Goal: Information Seeking & Learning: Compare options

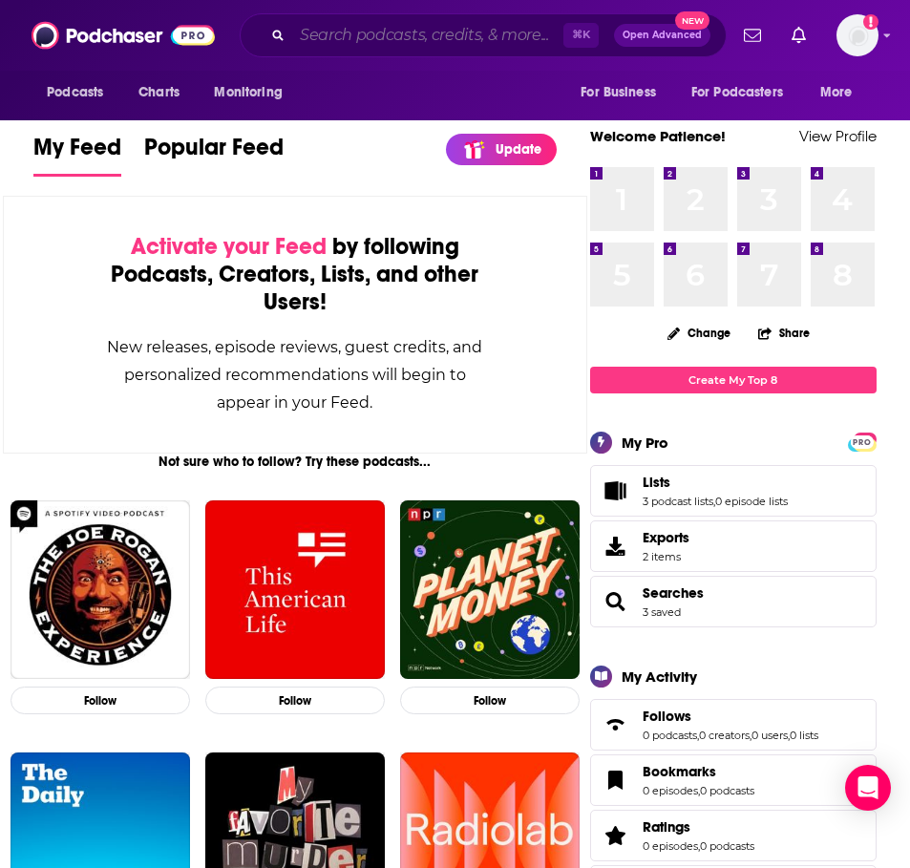
click at [463, 40] on input "Search podcasts, credits, & more..." at bounding box center [427, 35] width 271 height 31
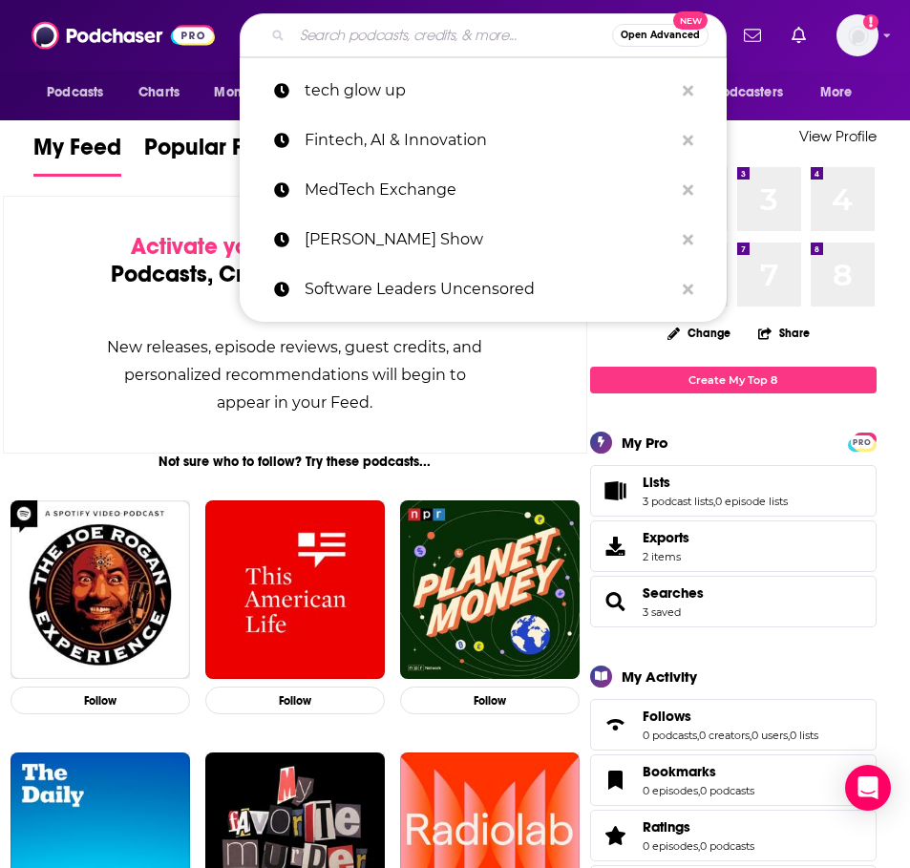
paste input "Glam & Grow"
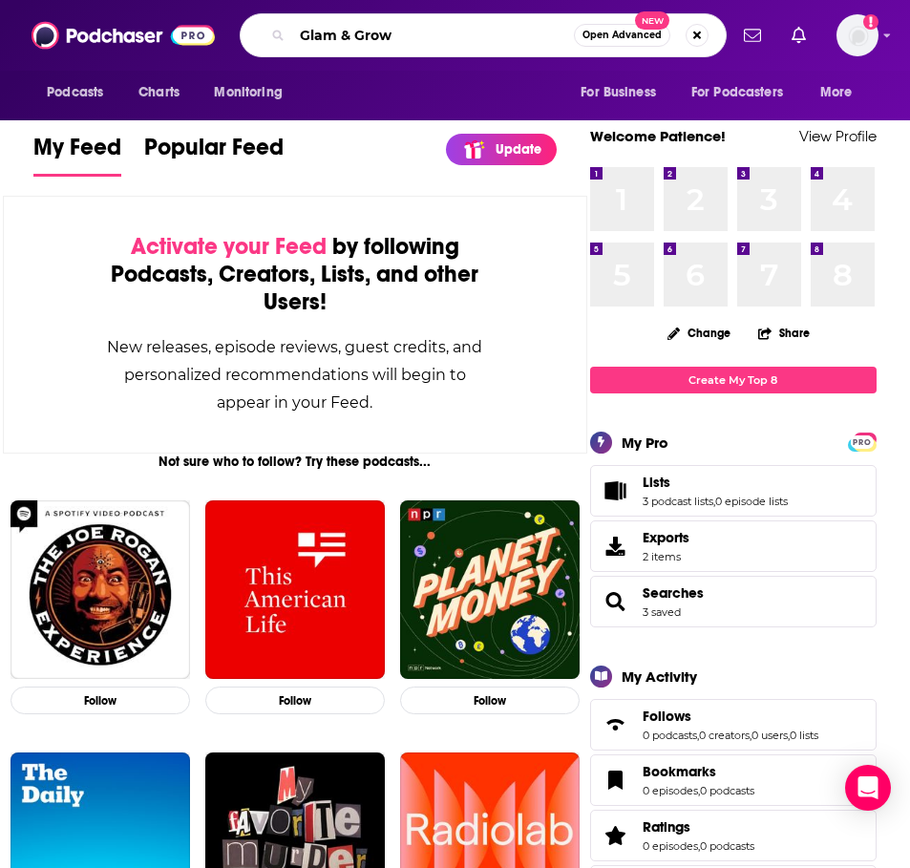
type input "Glam & Grow"
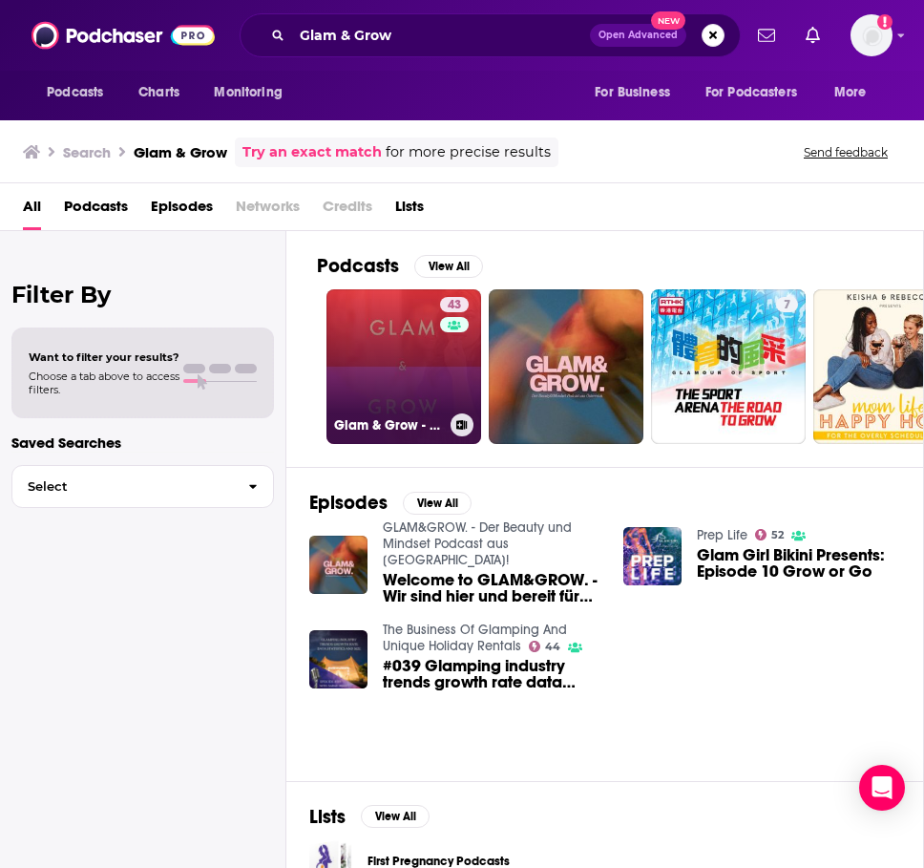
click at [380, 377] on link "43 Glam & Grow - Beauty Business Podcast" at bounding box center [403, 366] width 155 height 155
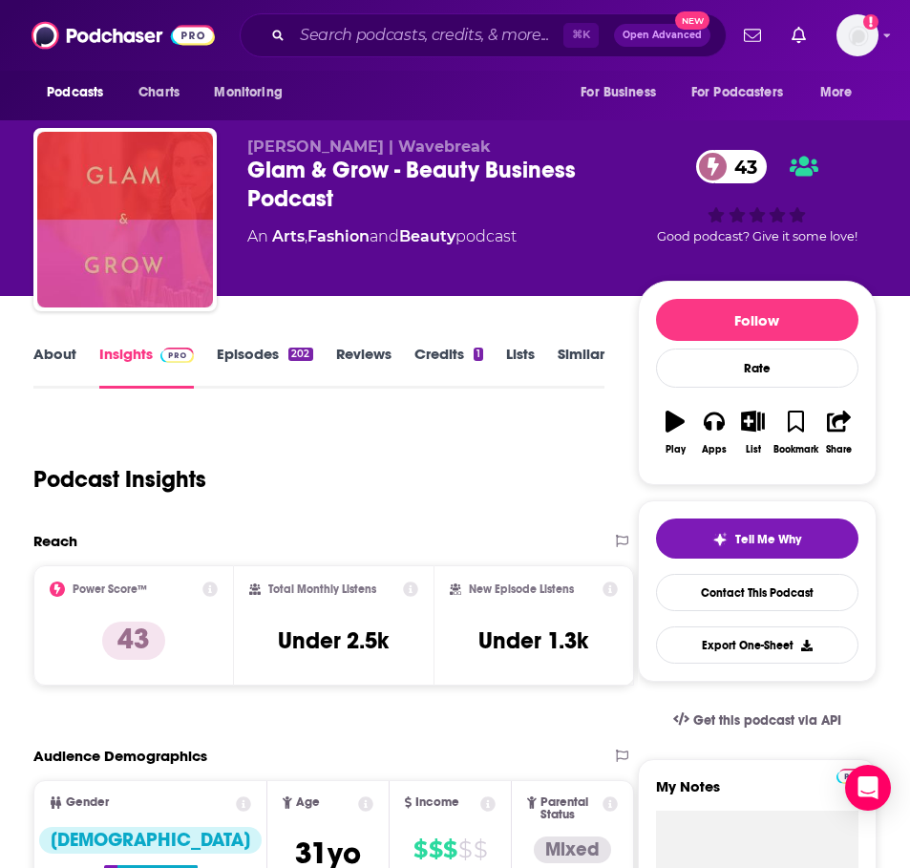
click at [72, 357] on link "About" at bounding box center [54, 367] width 43 height 44
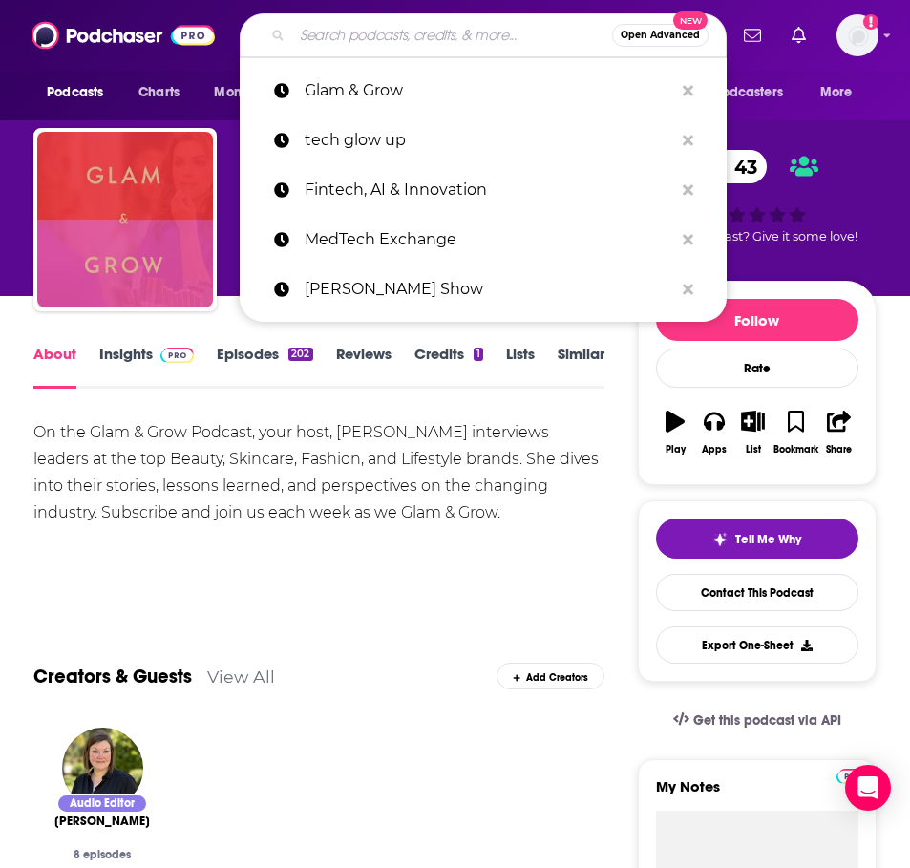
click at [381, 35] on input "Search podcasts, credits, & more..." at bounding box center [452, 35] width 320 height 31
paste input "Beauty Marketing Simplified"
type input "Beauty Marketing Simplified"
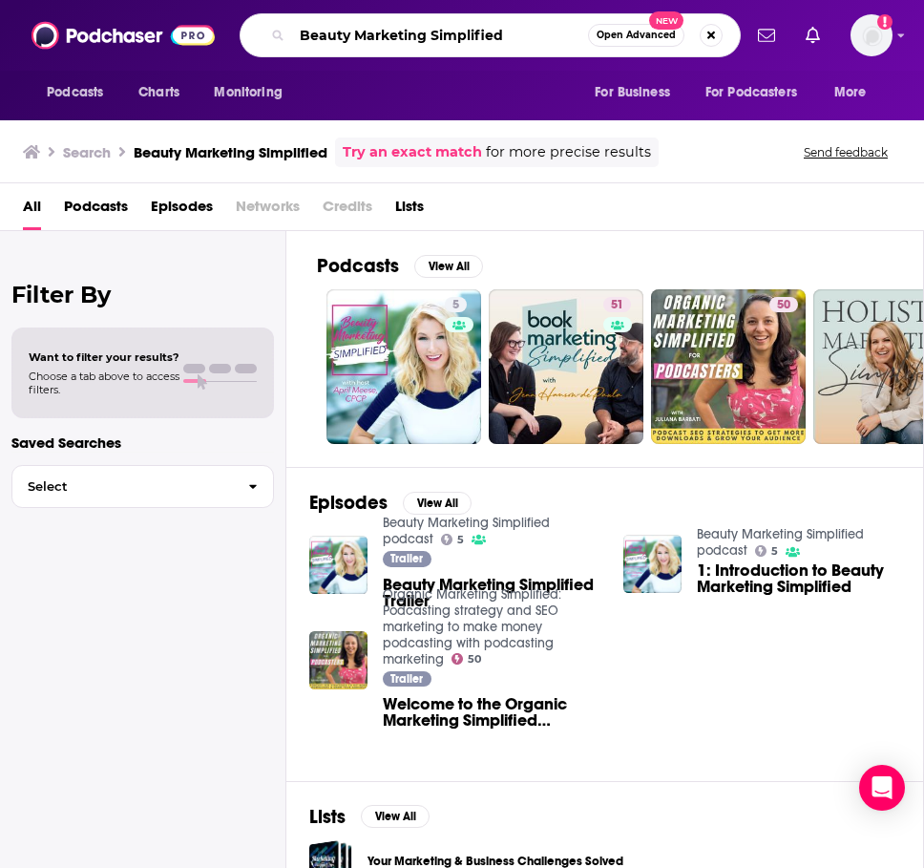
click at [411, 32] on input "Beauty Marketing Simplified" at bounding box center [440, 35] width 296 height 31
paste input "Business Podcast"
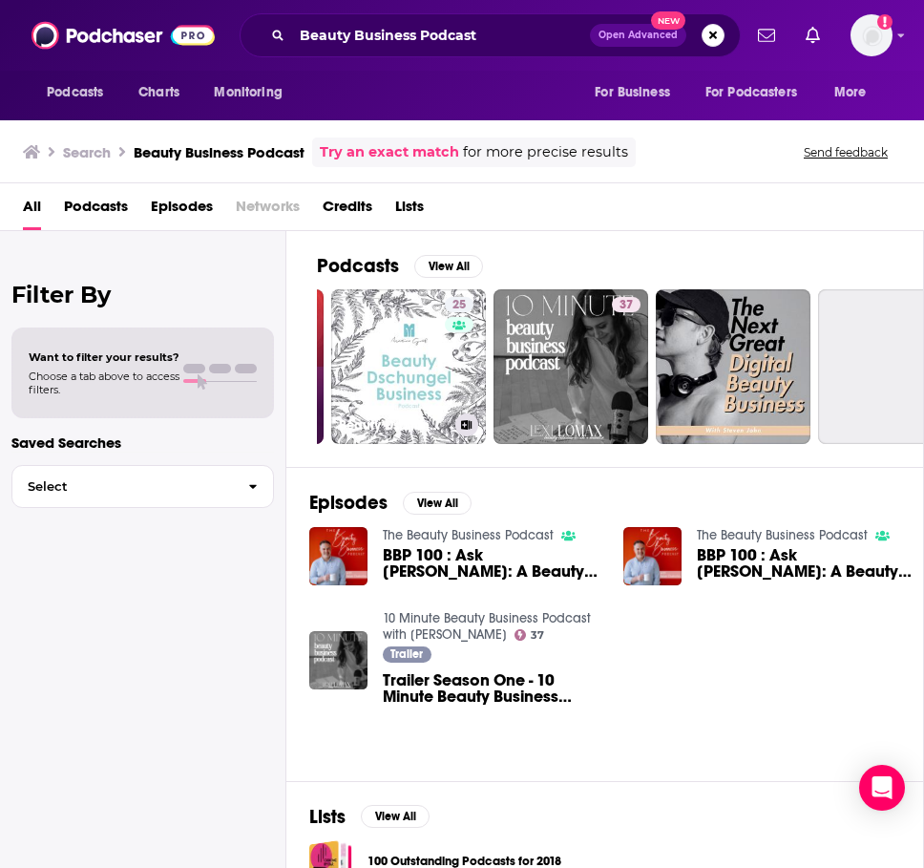
scroll to position [0, 195]
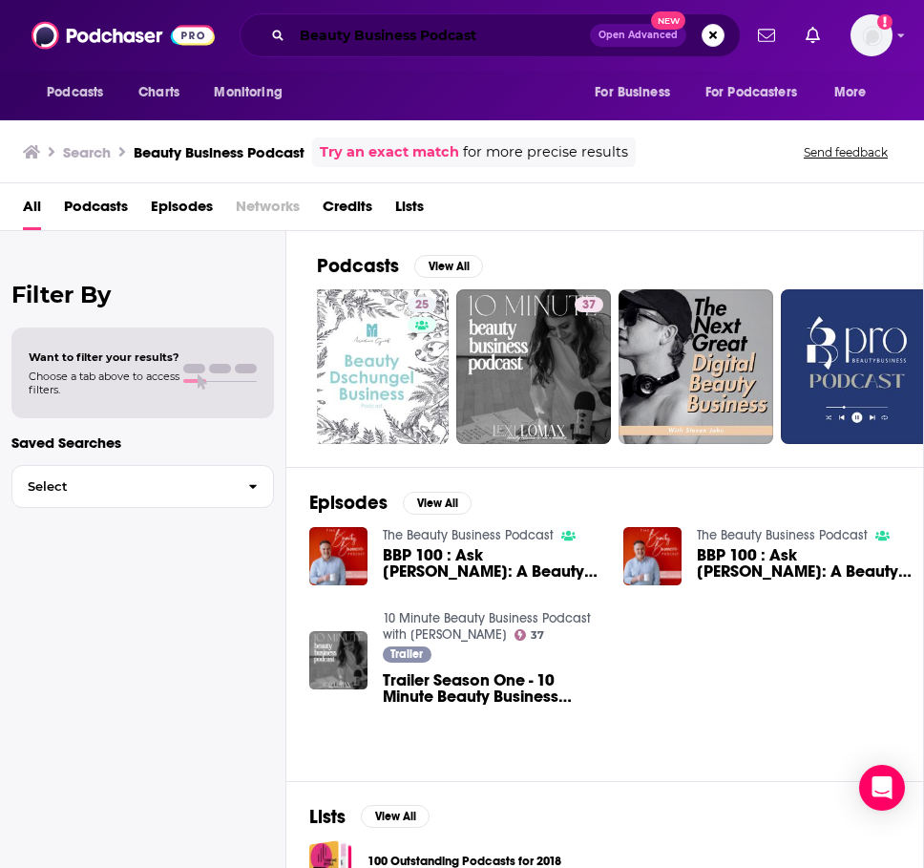
click at [363, 38] on input "Beauty Business Podcast" at bounding box center [441, 35] width 298 height 31
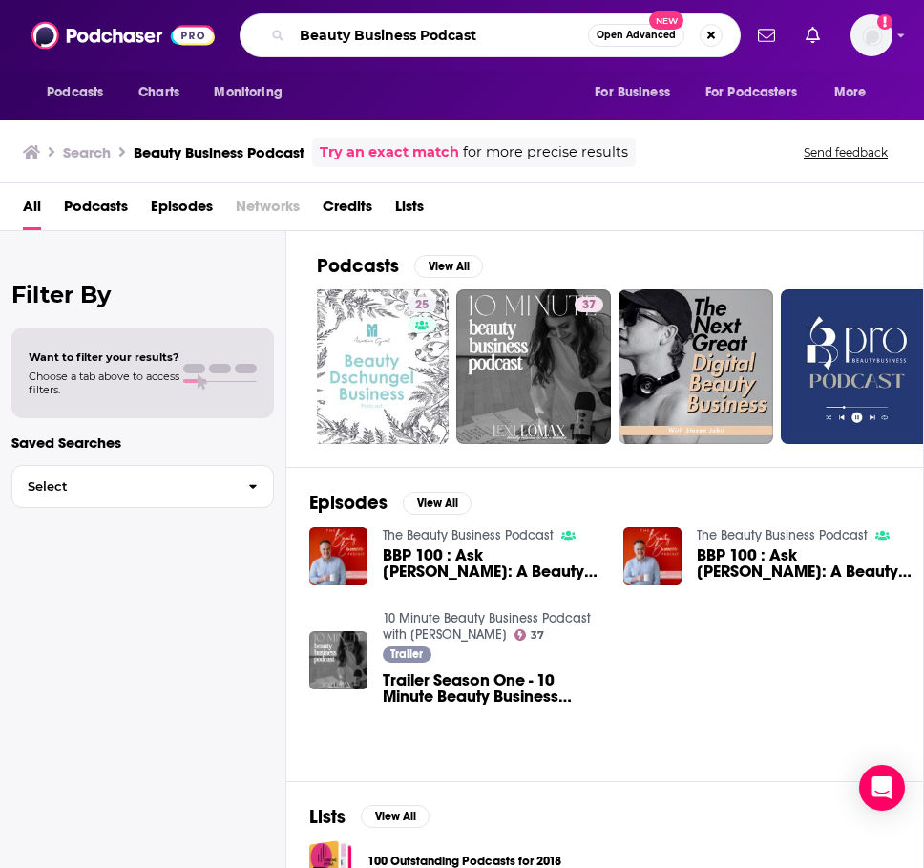
click at [363, 38] on input "Beauty Business Podcast" at bounding box center [440, 35] width 296 height 31
paste input "Girls in Marketing"
type input "Girls in Marketing"
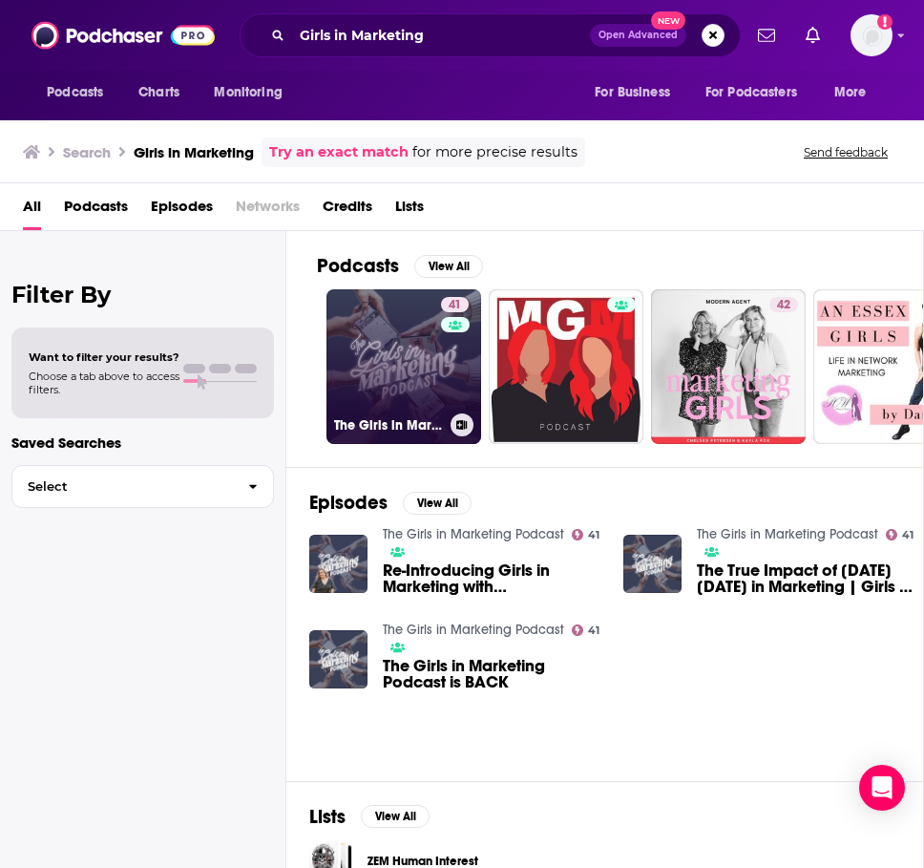
click at [424, 360] on link "41 The Girls in Marketing Podcast" at bounding box center [403, 366] width 155 height 155
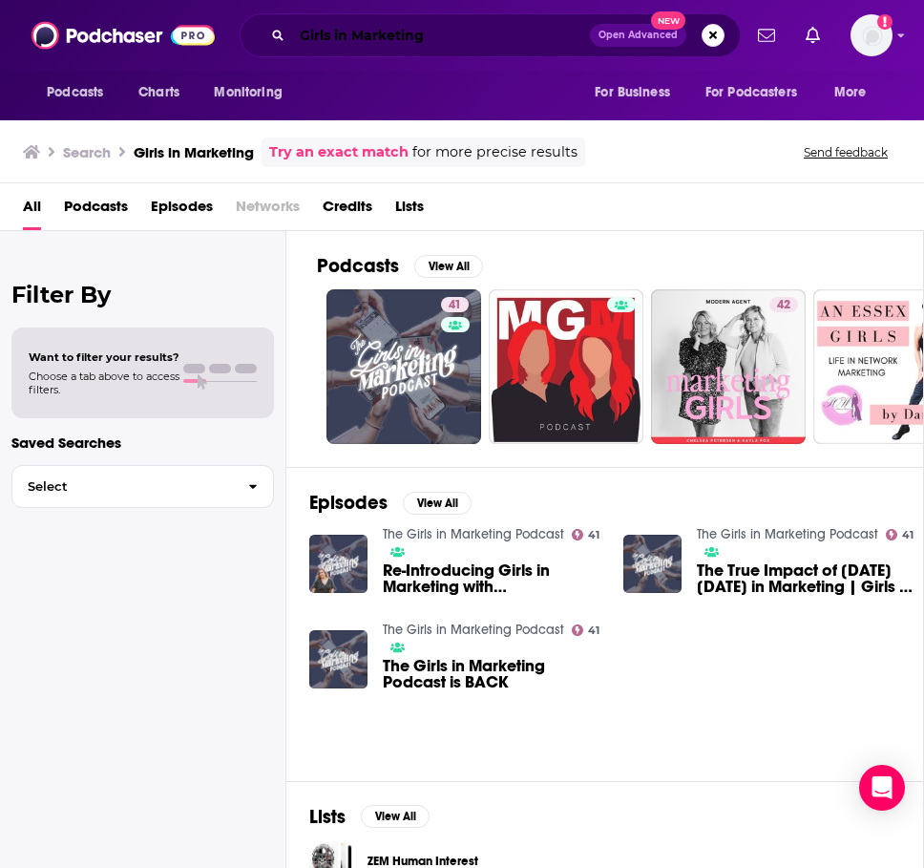
click at [494, 36] on input "Girls in Marketing" at bounding box center [441, 35] width 298 height 31
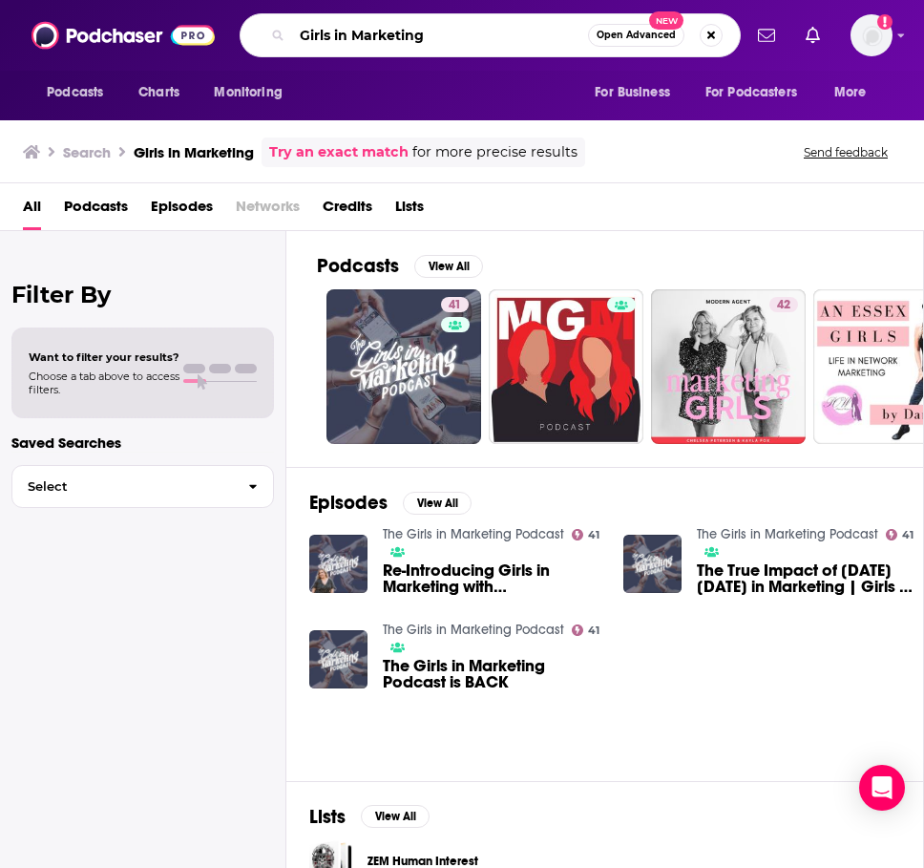
click at [494, 36] on input "Girls in Marketing" at bounding box center [440, 35] width 296 height 31
paste input "Affiliate Buzz"
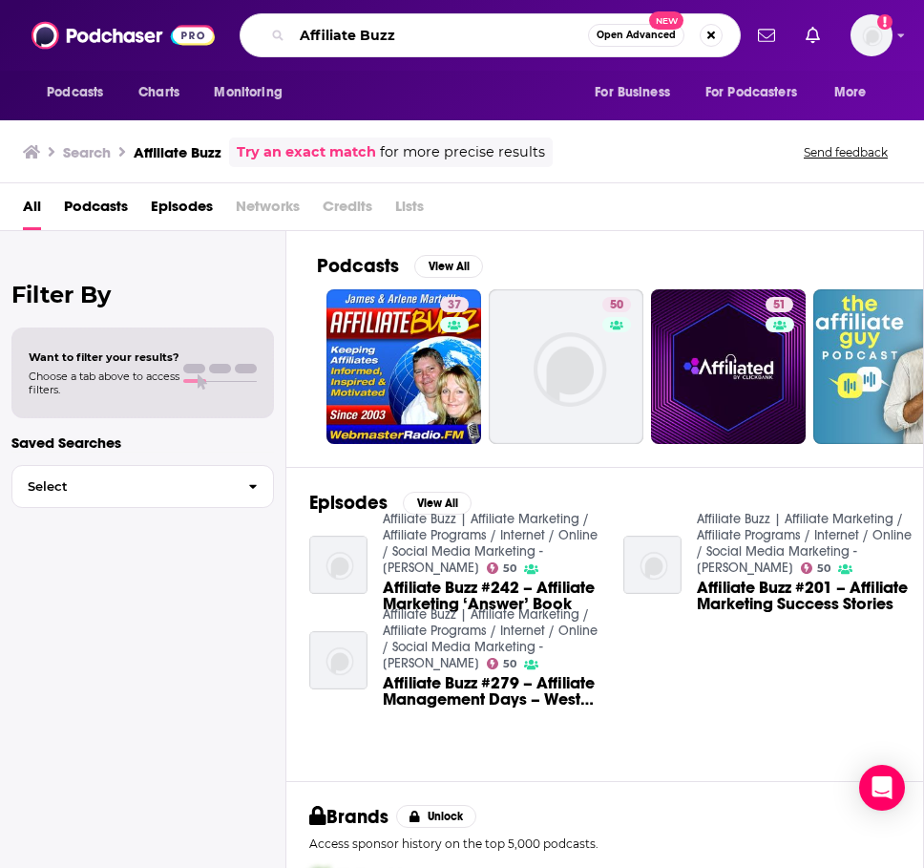
click at [454, 34] on input "Affiliate Buzz" at bounding box center [440, 35] width 296 height 31
paste input "Driving the Business: Beauty Brands & Entrepreneurship"
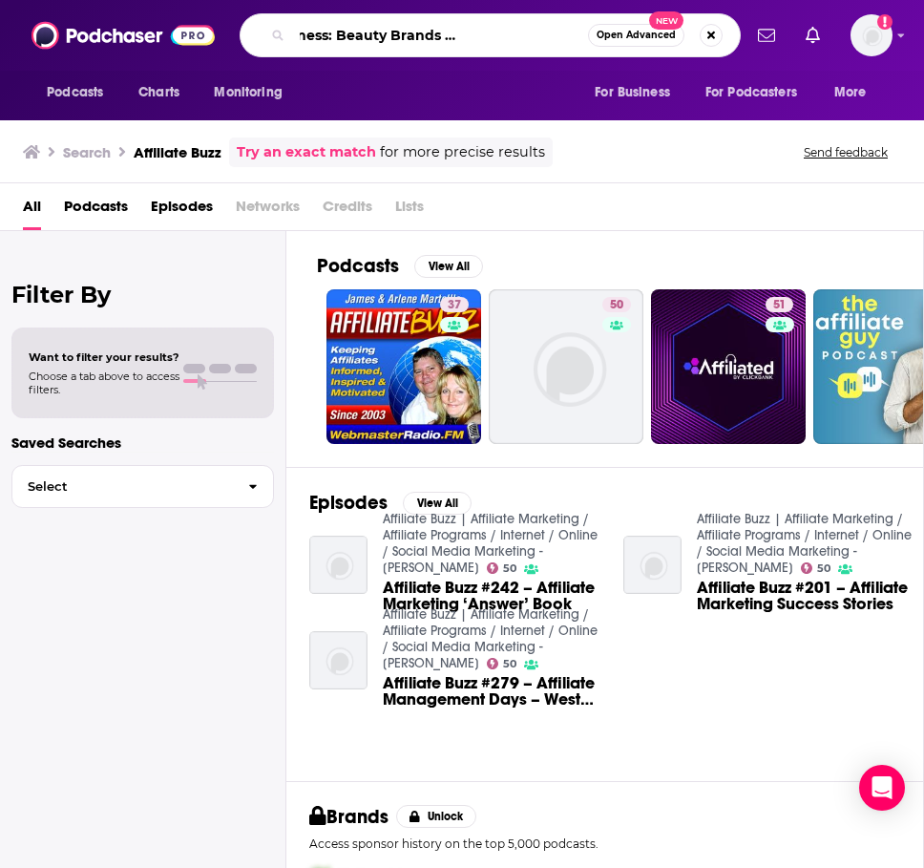
type input "Driving the Business: Beauty Brands & Entrepreneurship"
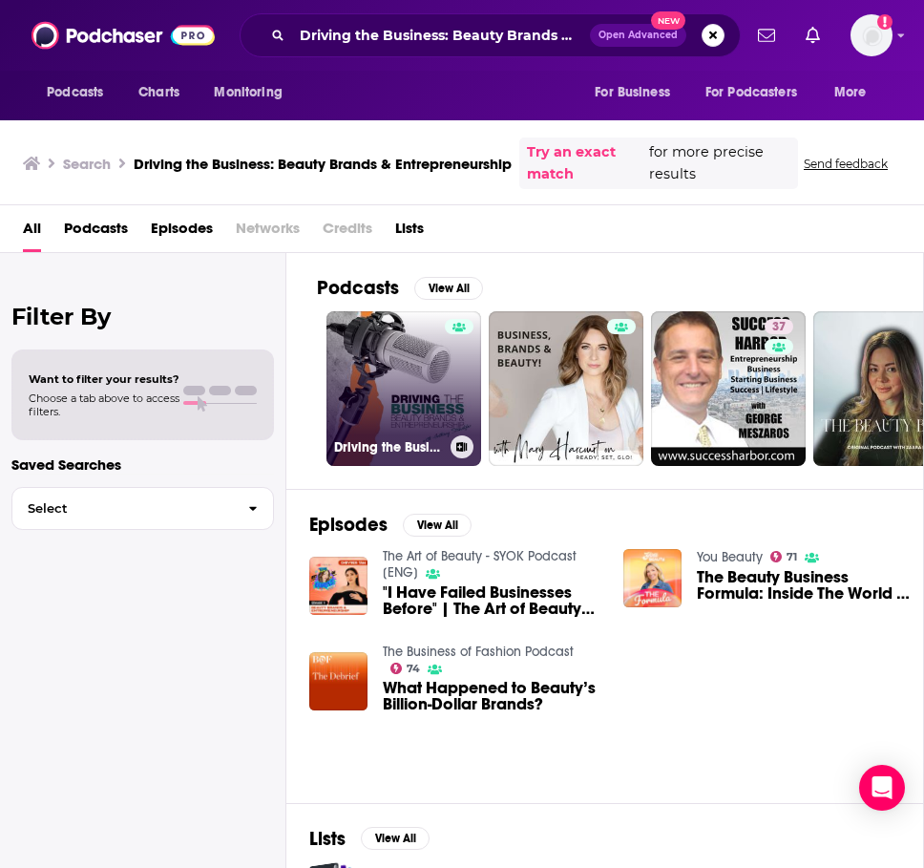
click at [360, 405] on link "Driving the Business: Beauty Brands & Entrepreneurship with [PERSON_NAME]" at bounding box center [403, 388] width 155 height 155
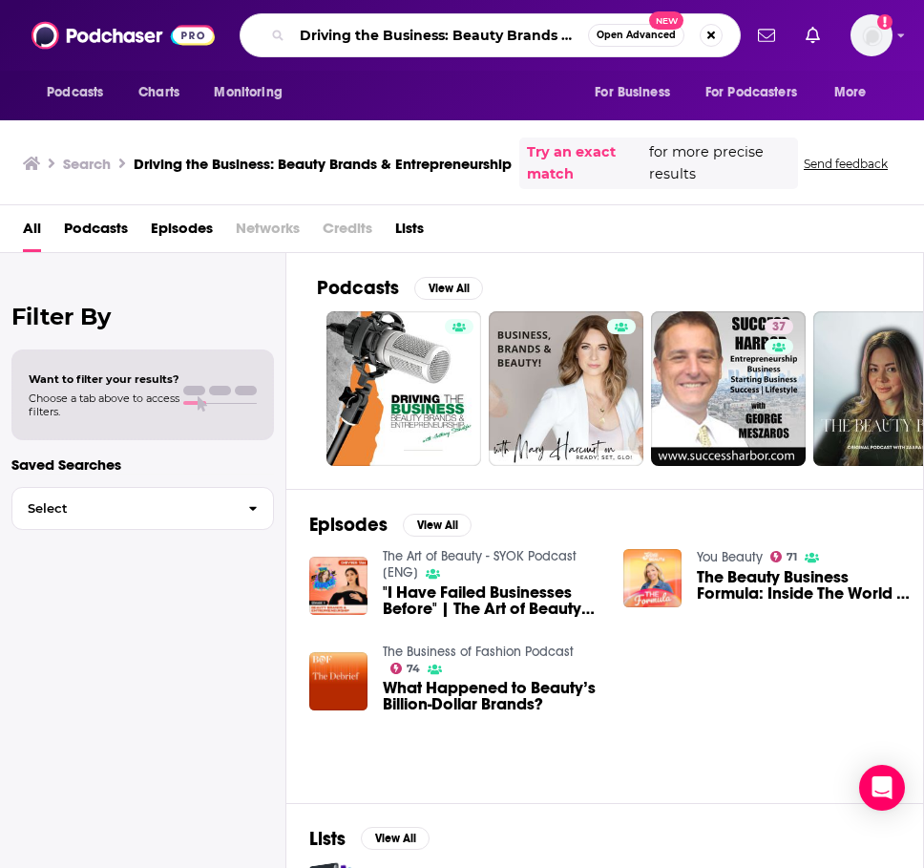
click at [372, 42] on input "Driving the Business: Beauty Brands & Entrepreneurship" at bounding box center [440, 35] width 296 height 31
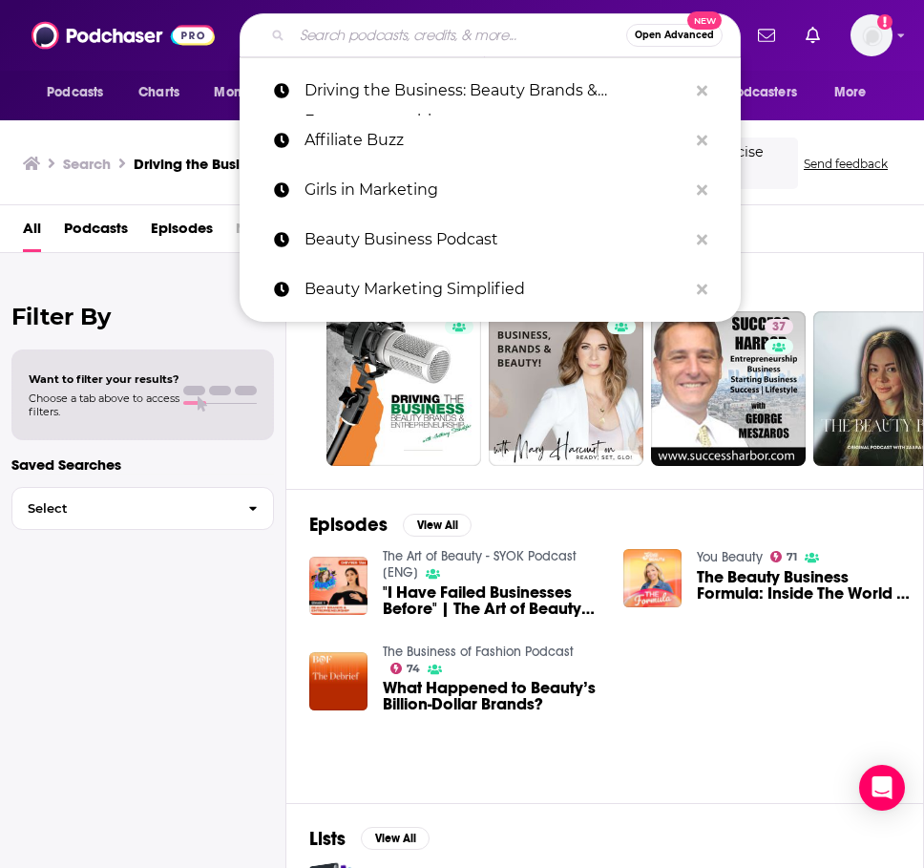
paste input "Beauty Marketing Simplified"
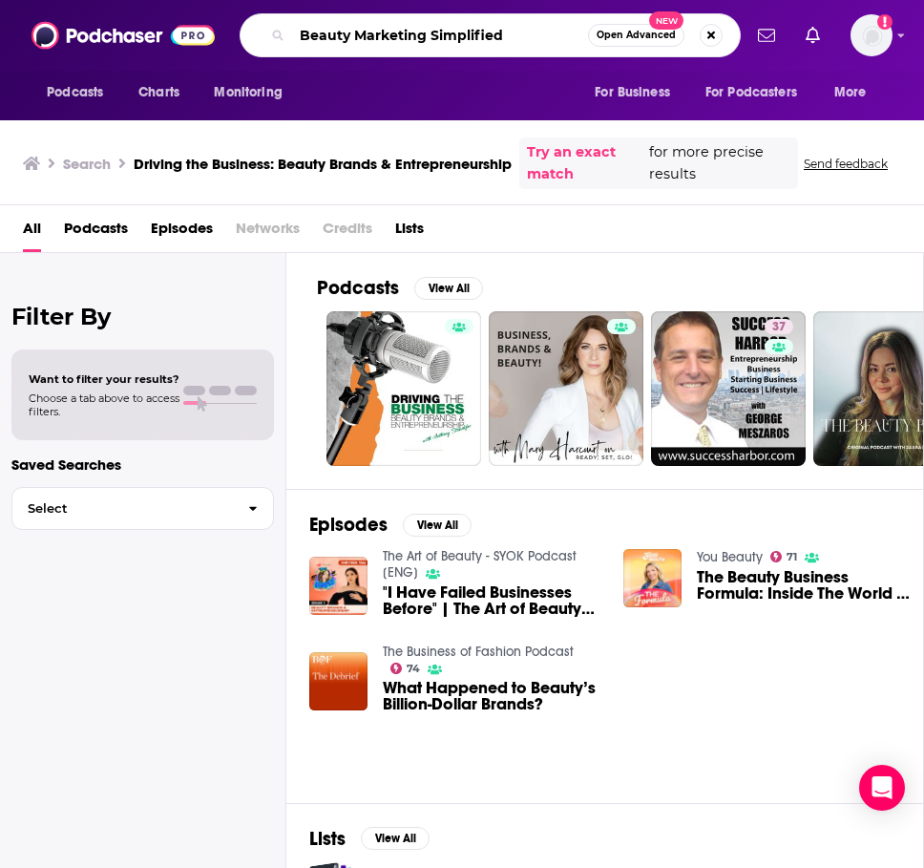
type input "Beauty Marketing Simplified"
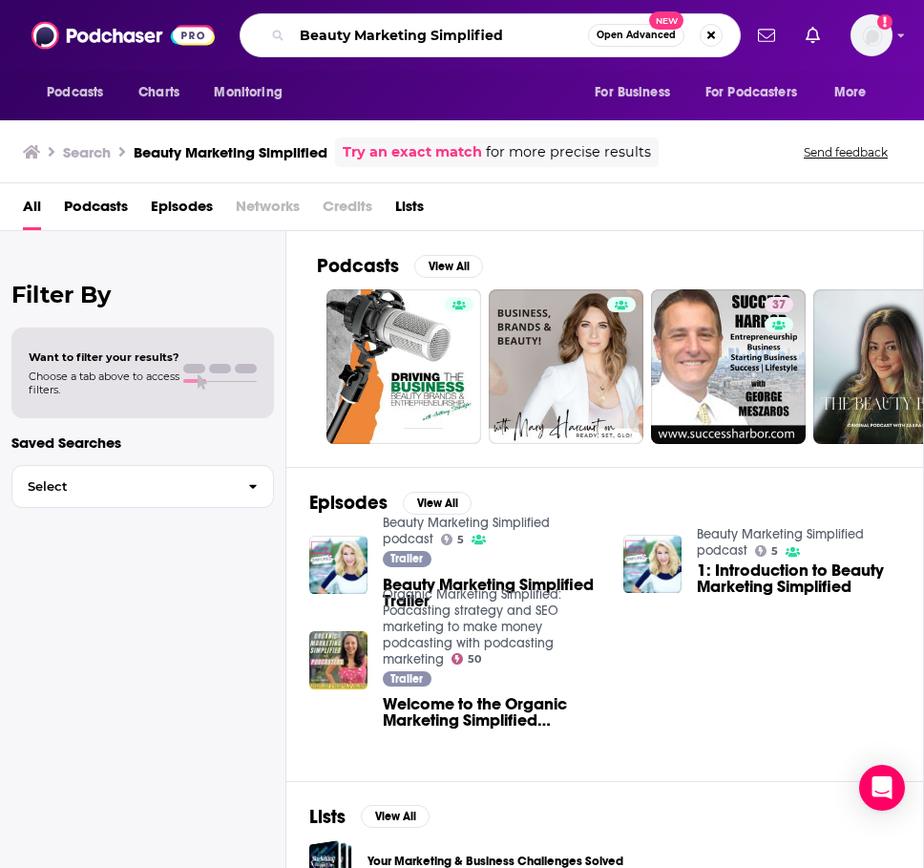
click at [515, 34] on input "Beauty Marketing Simplified" at bounding box center [440, 35] width 296 height 31
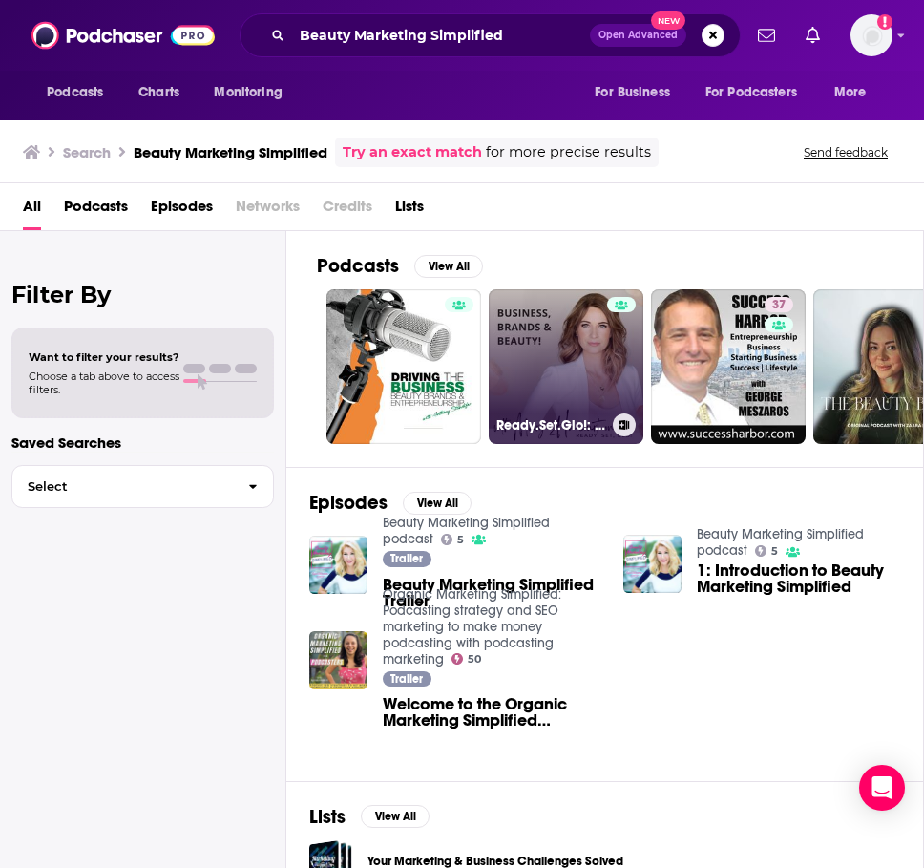
click at [508, 366] on link "Ready.Set.Glo!: Business, Brands, & Beauty" at bounding box center [566, 366] width 155 height 155
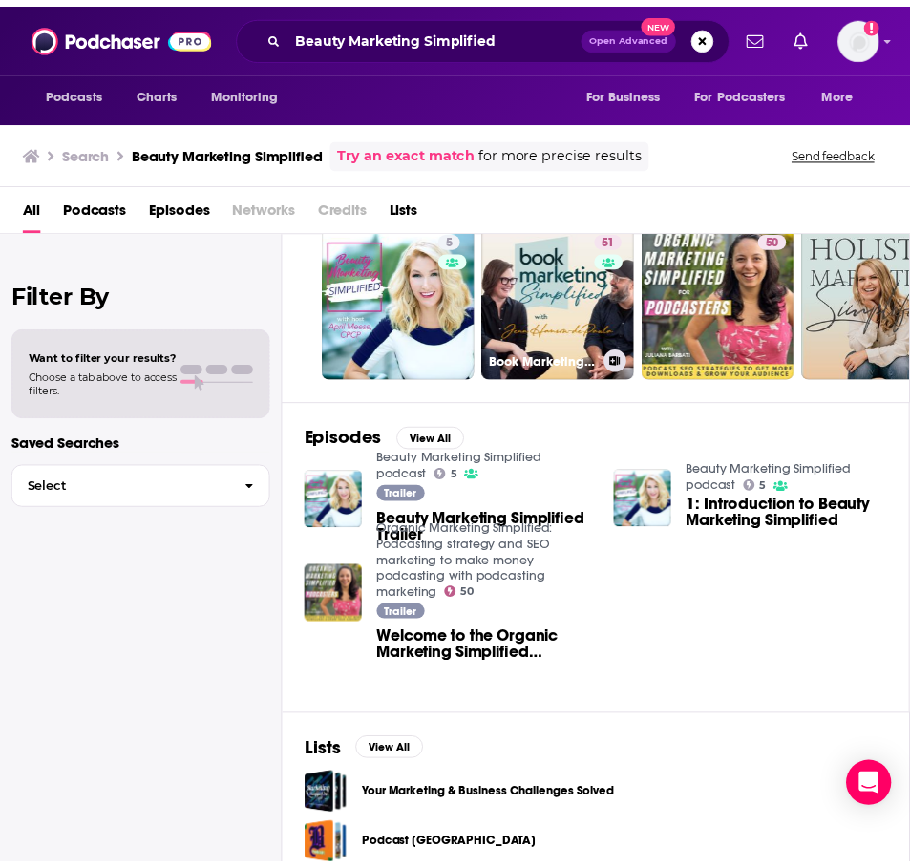
scroll to position [68, 0]
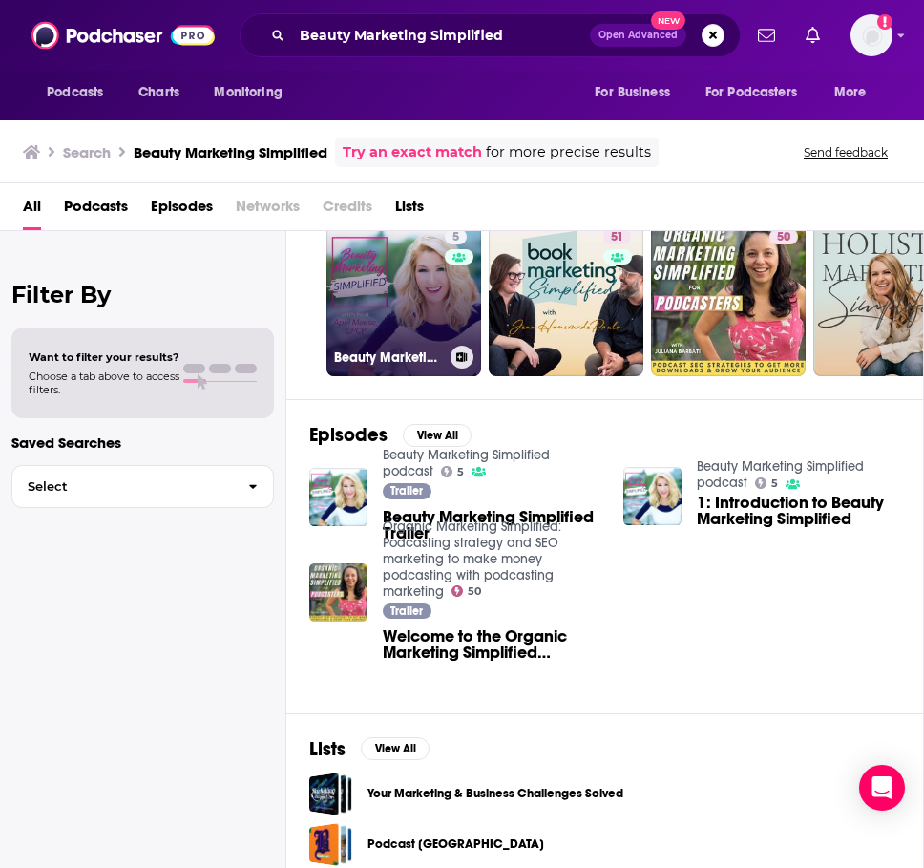
click at [412, 304] on link "5 Beauty Marketing Simplified podcast" at bounding box center [403, 298] width 155 height 155
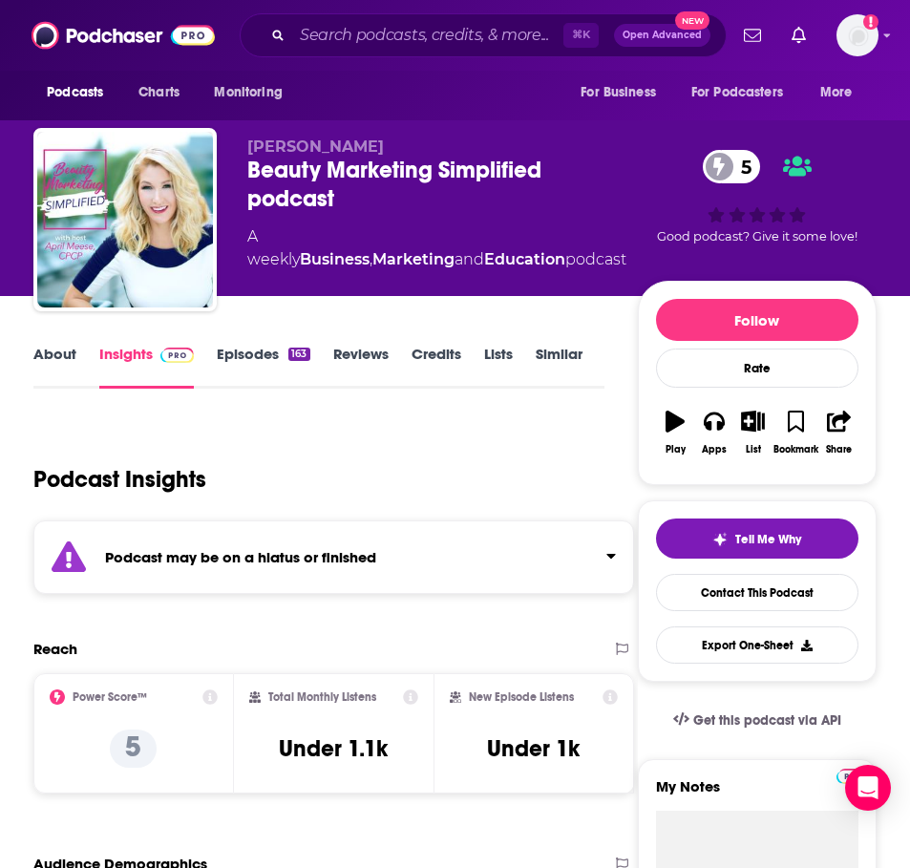
click at [66, 364] on link "About" at bounding box center [54, 367] width 43 height 44
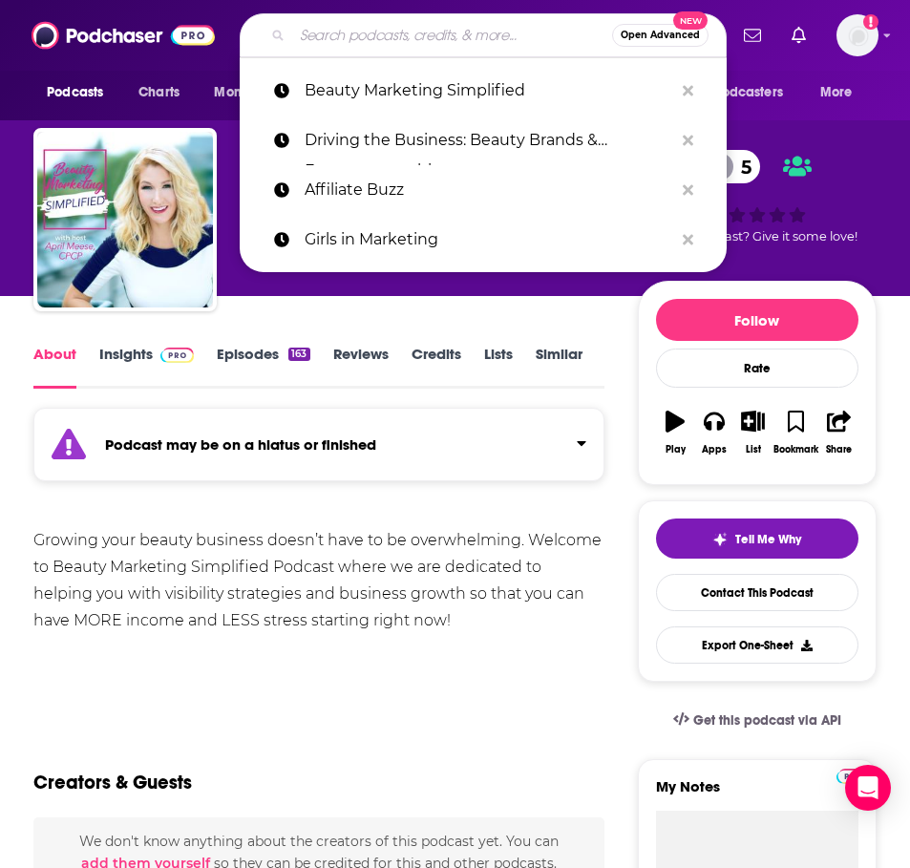
click at [342, 34] on input "Search podcasts, credits, & more..." at bounding box center [452, 35] width 320 height 31
paste input "Beauty Insider 101"
type input "Beauty Insider 101"
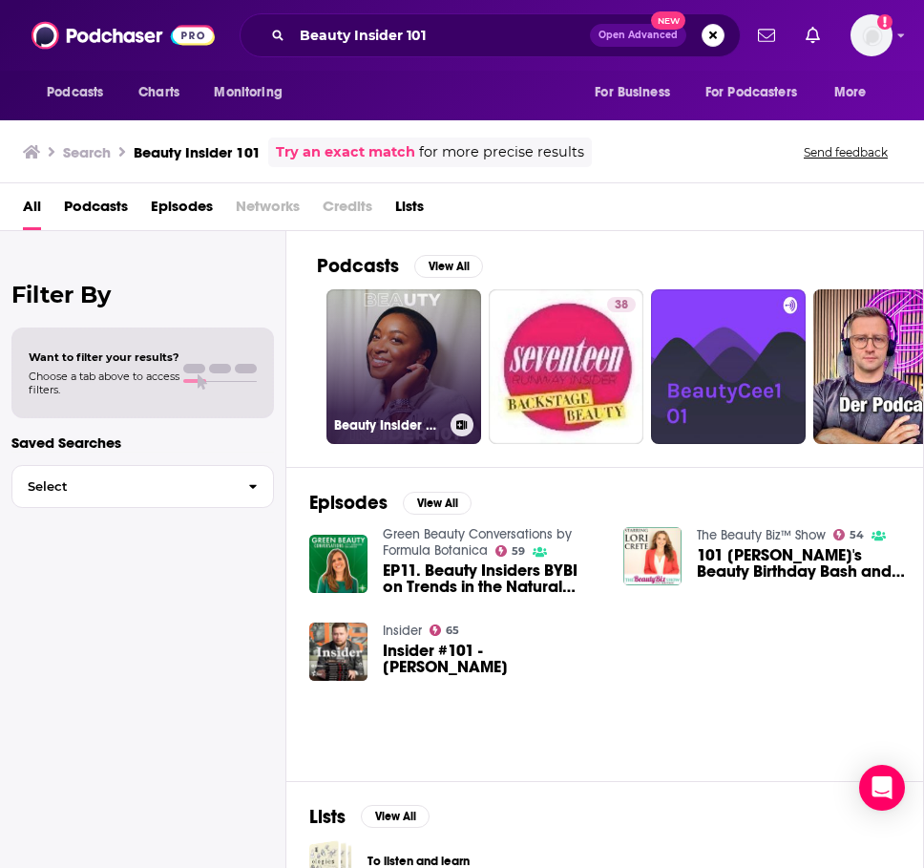
click at [425, 389] on link "Beauty Insider 101" at bounding box center [403, 366] width 155 height 155
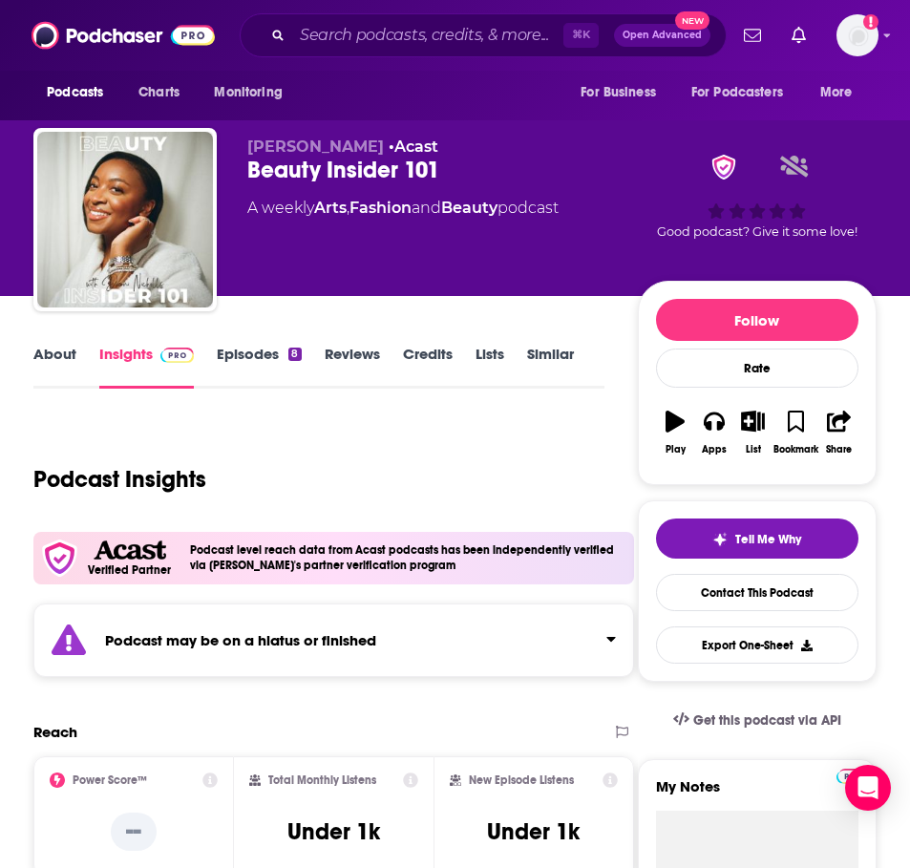
click at [67, 358] on link "About" at bounding box center [54, 367] width 43 height 44
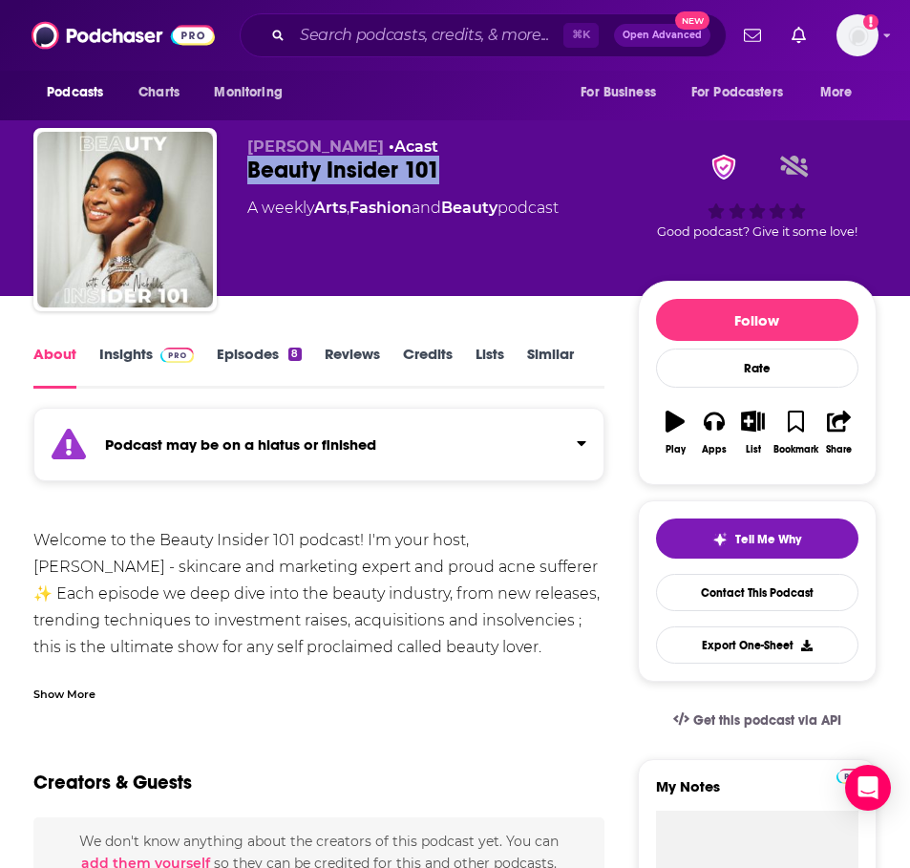
drag, startPoint x: 449, startPoint y: 173, endPoint x: 224, endPoint y: 171, distance: 224.3
click at [224, 171] on div "[PERSON_NAME] • Acast Beauty Insider 101 A weekly Arts , Fashion and Beauty pod…" at bounding box center [454, 223] width 843 height 191
copy h1 "Beauty Insider 101"
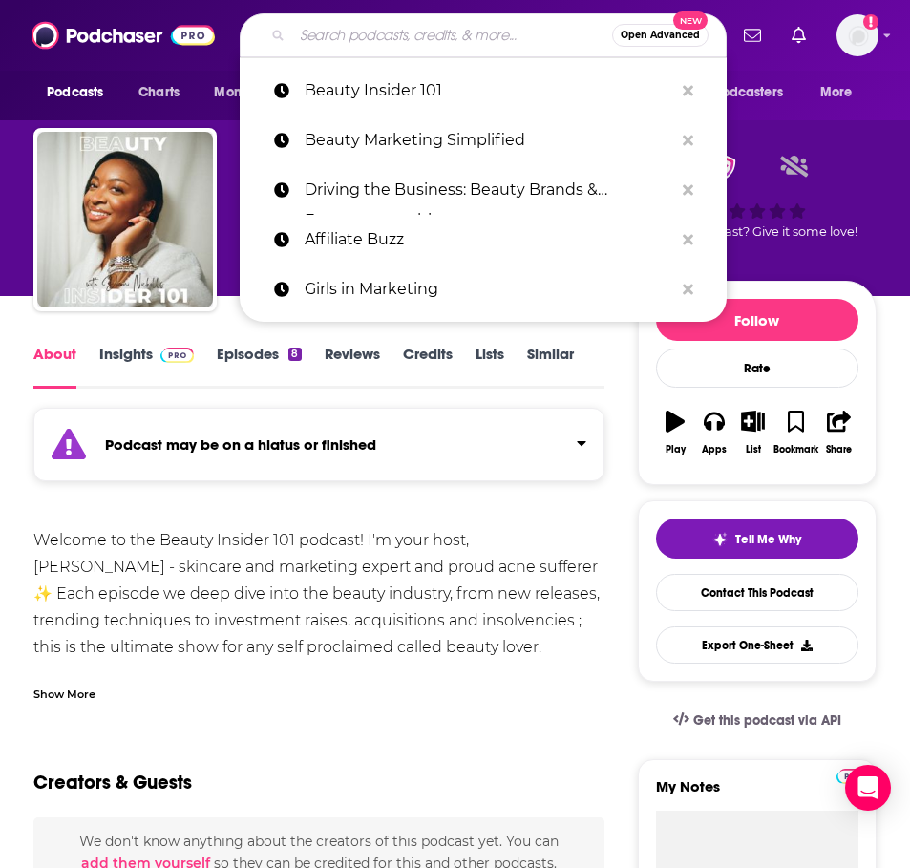
click at [351, 35] on input "Search podcasts, credits, & more..." at bounding box center [452, 35] width 320 height 31
paste input "Beauty and the Brand"
type input "Beauty and the Brand"
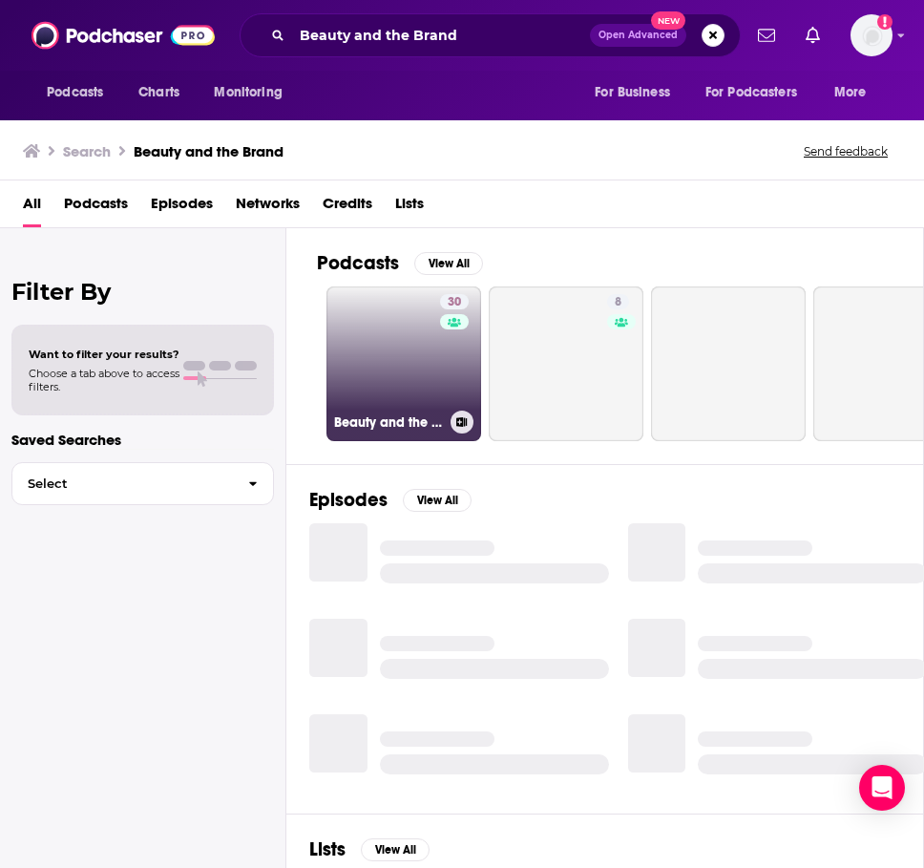
click at [375, 398] on link "30 Beauty and the Brand" at bounding box center [403, 363] width 155 height 155
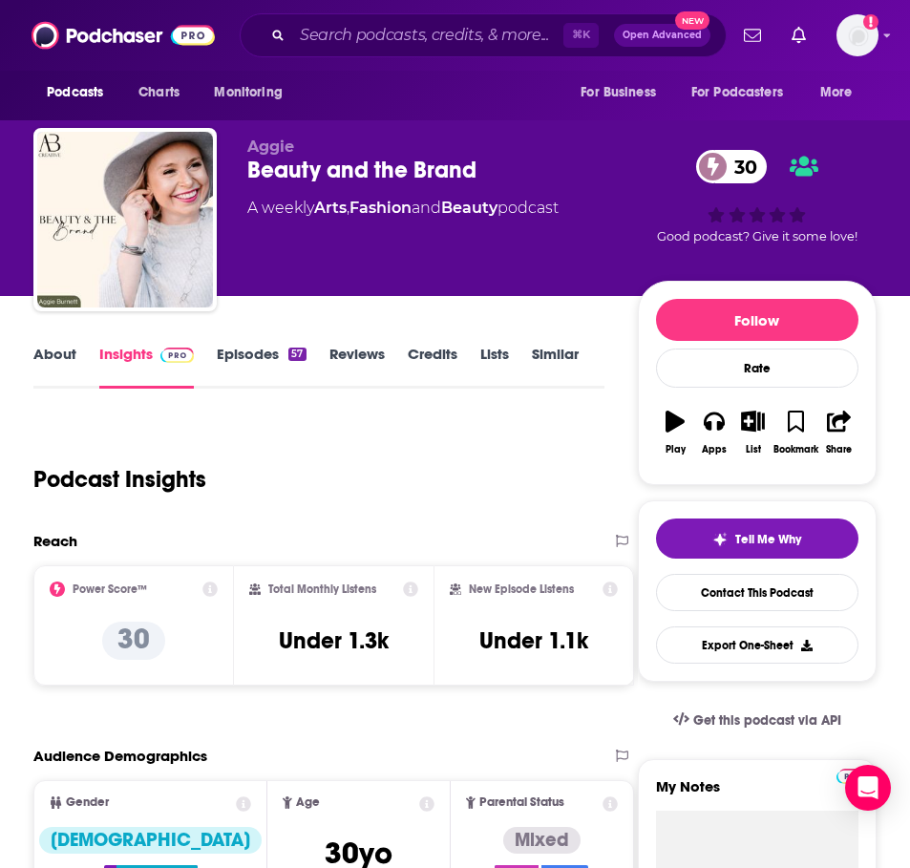
click at [62, 364] on link "About" at bounding box center [54, 367] width 43 height 44
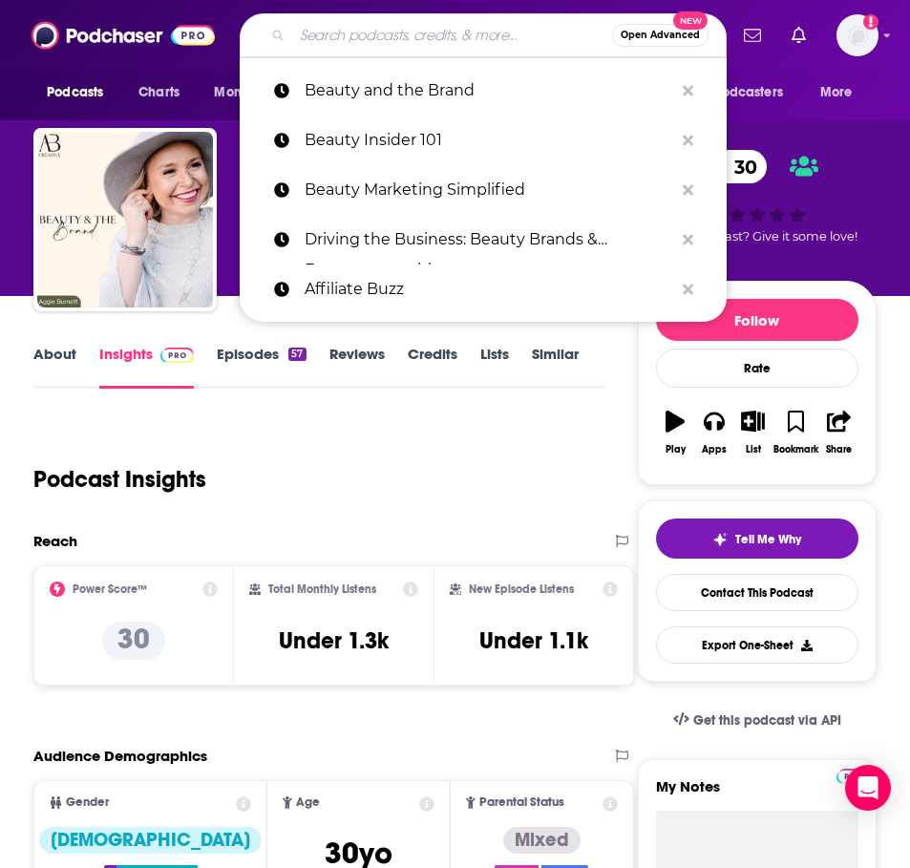
click at [364, 41] on input "Search podcasts, credits, & more..." at bounding box center [452, 35] width 320 height 31
paste input "JUST Branding"
type input "JUST Branding"
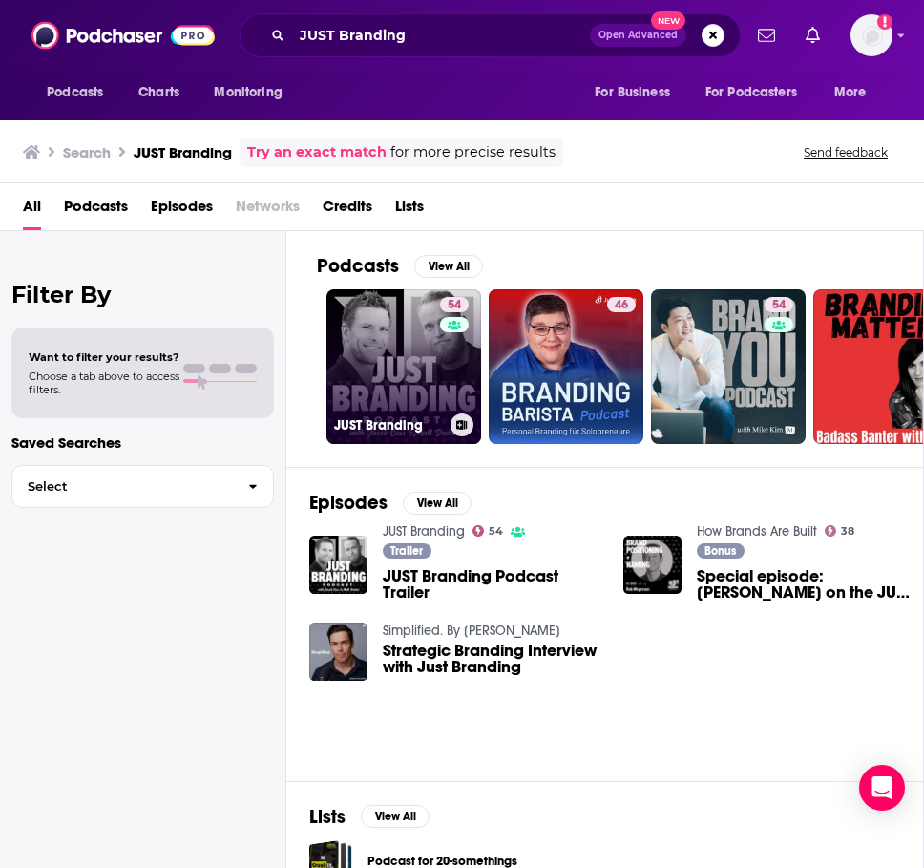
click at [412, 374] on link "54 JUST Branding" at bounding box center [403, 366] width 155 height 155
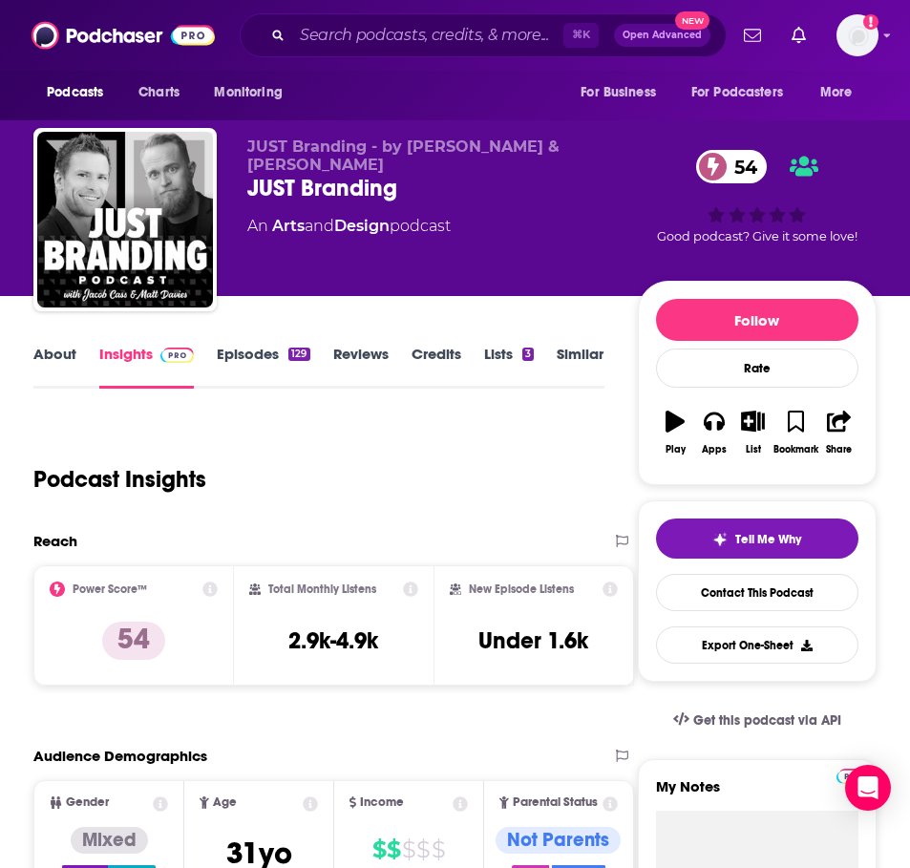
click at [54, 353] on link "About" at bounding box center [54, 367] width 43 height 44
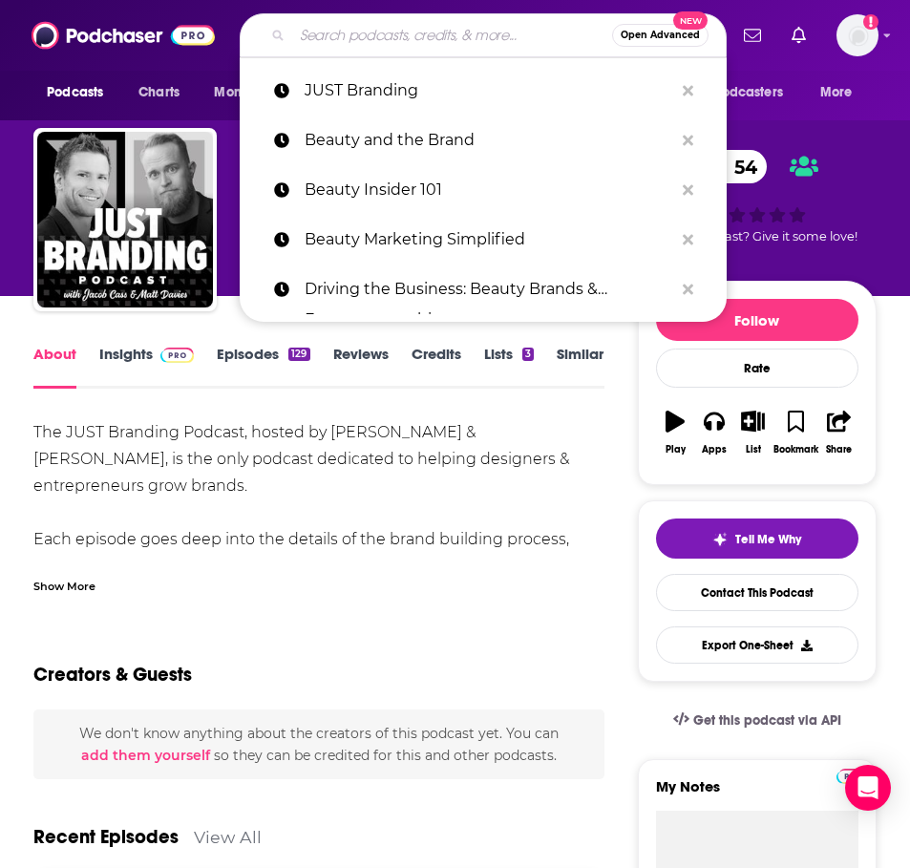
click at [323, 34] on input "Search podcasts, credits, & more..." at bounding box center [452, 35] width 320 height 31
paste input "Let’s Talk Branding"
type input "Let’s Talk Branding"
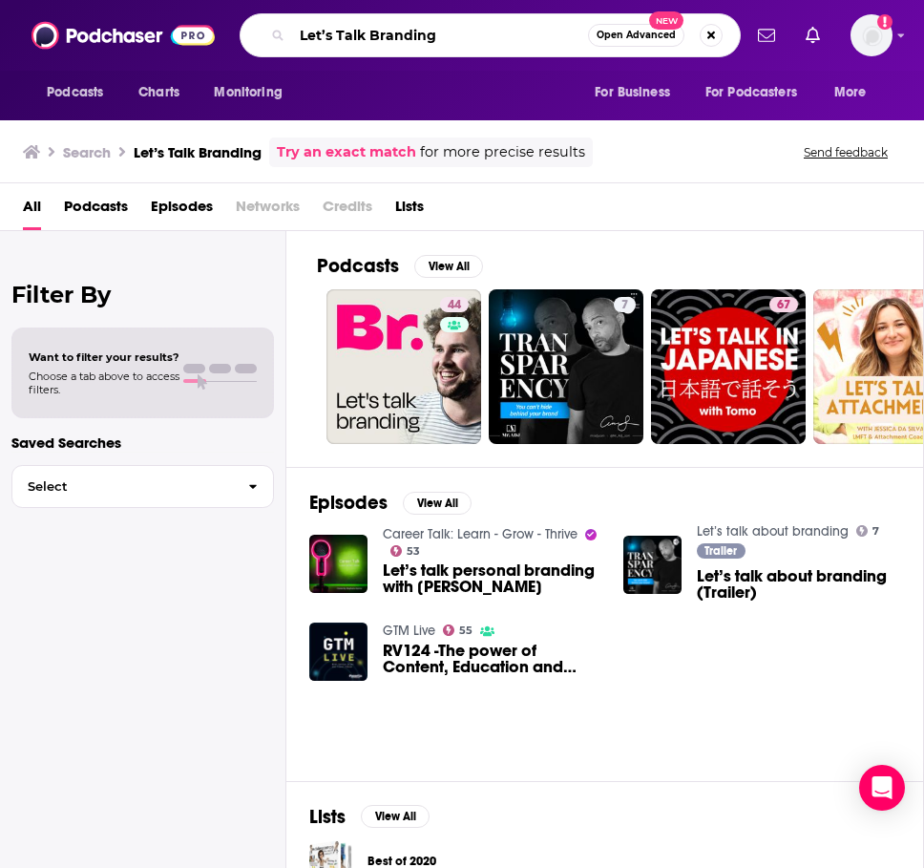
click at [379, 26] on input "Let’s Talk Branding" at bounding box center [440, 35] width 296 height 31
paste input "Branding Matters"
type input "Branding Matters"
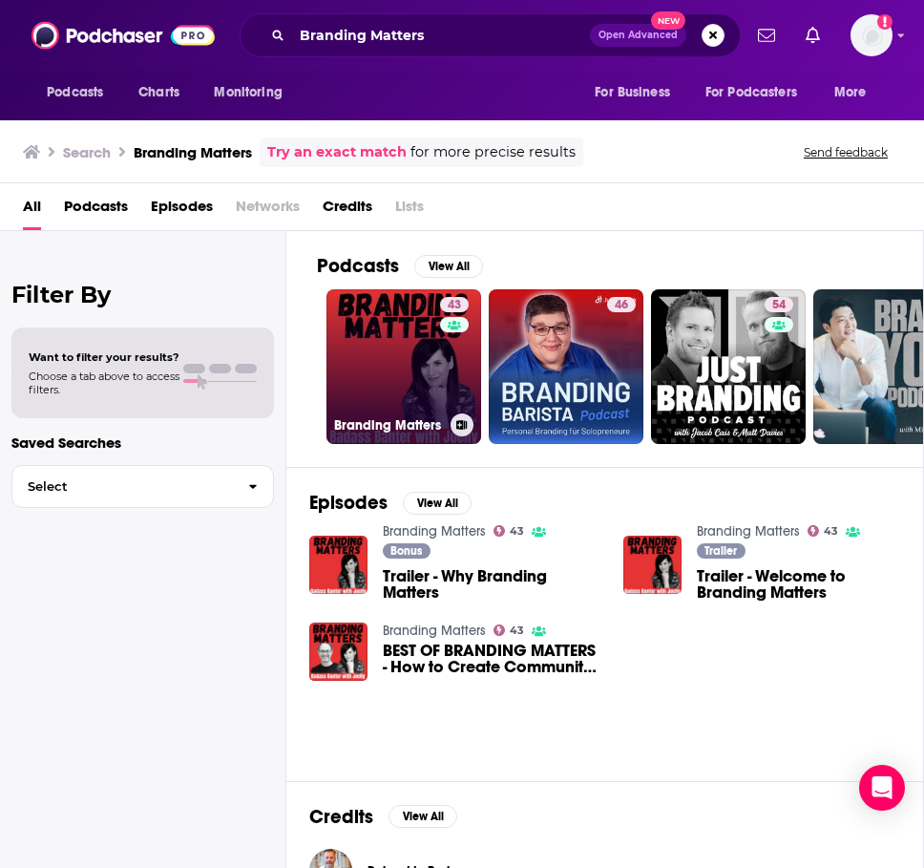
click at [342, 349] on link "43 Branding Matters" at bounding box center [403, 366] width 155 height 155
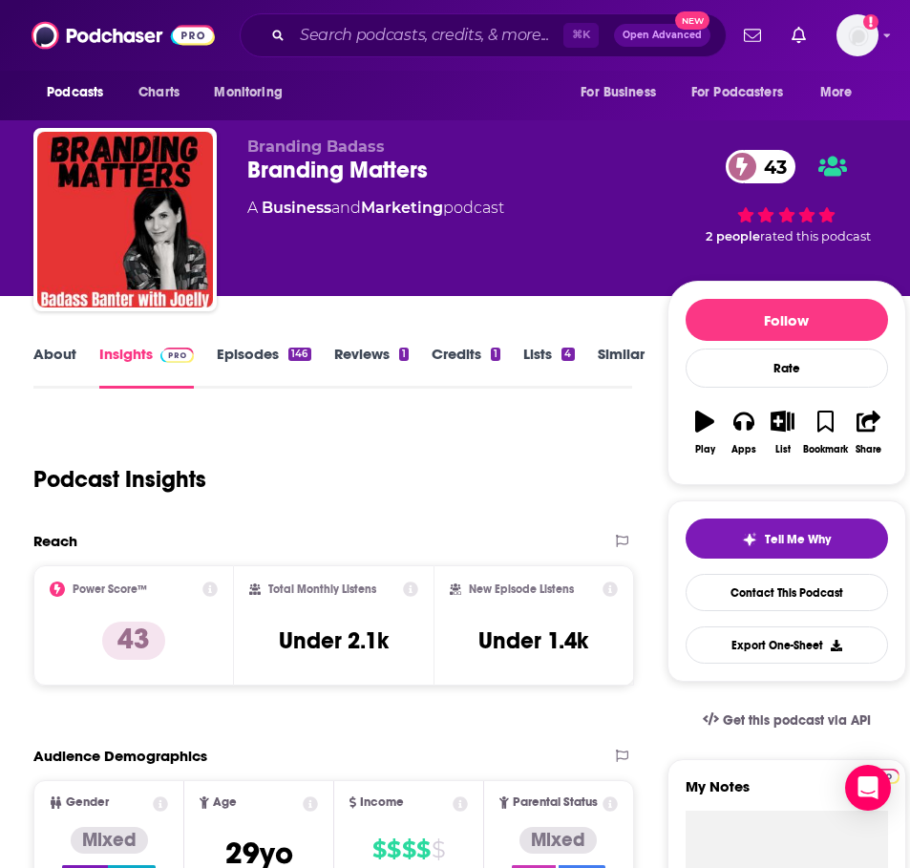
click at [65, 362] on link "About" at bounding box center [54, 367] width 43 height 44
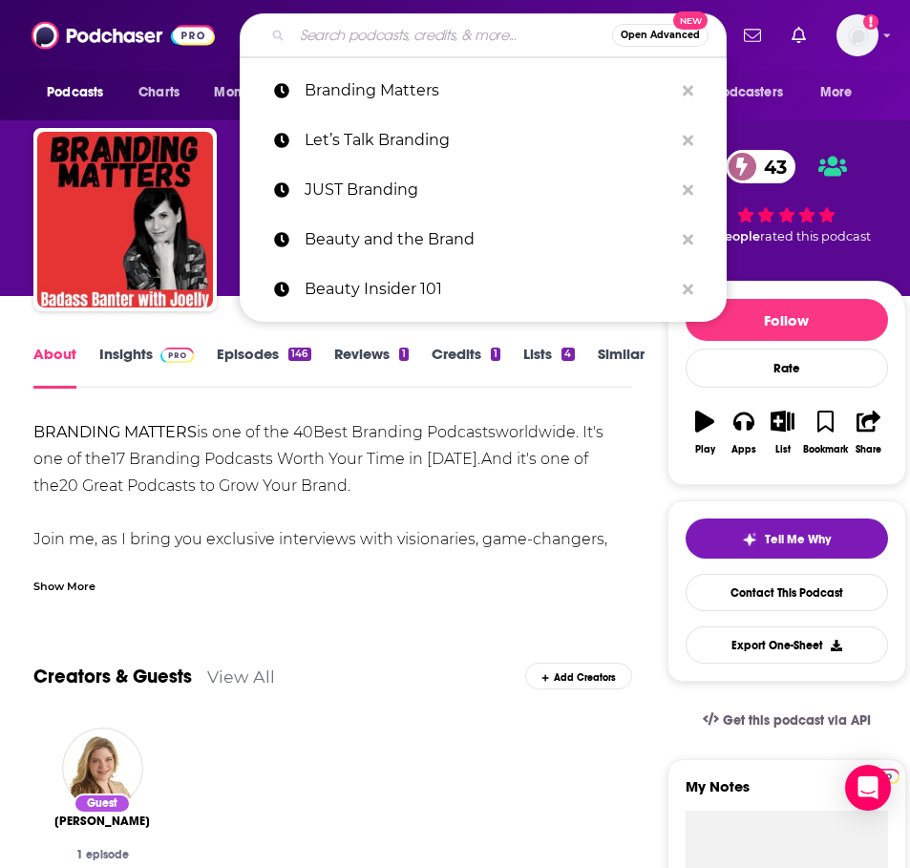
click at [402, 33] on input "Search podcasts, credits, & more..." at bounding box center [452, 35] width 320 height 31
paste input "Modern Retail Podcast"
type input "Modern Retail Podcast"
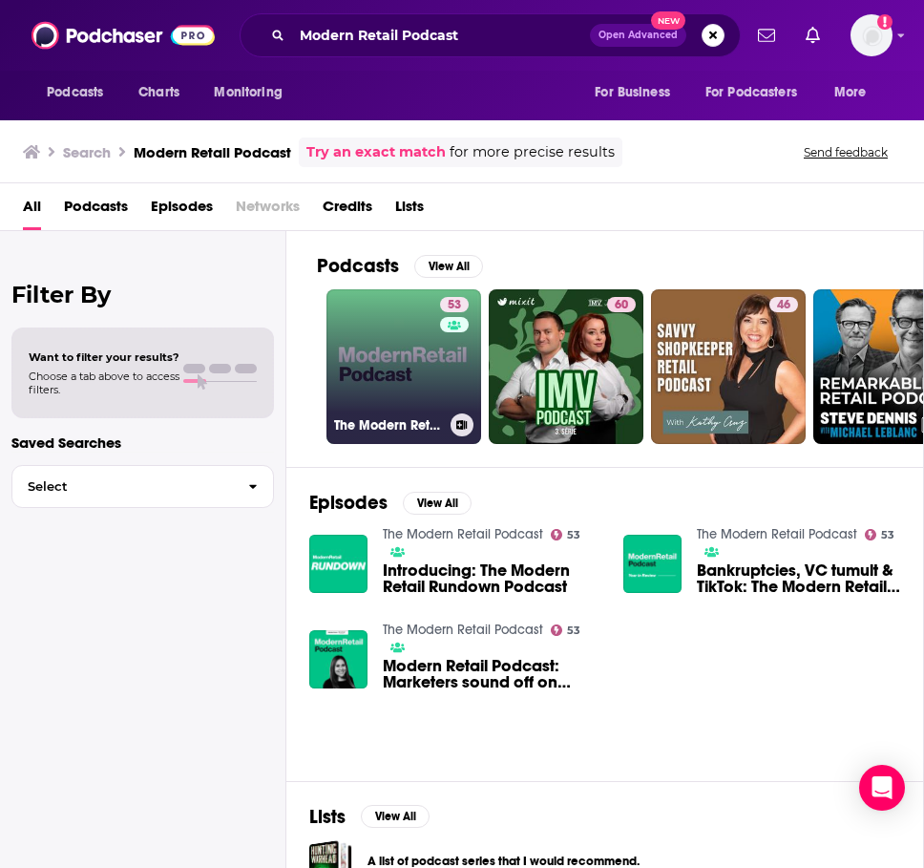
click at [365, 388] on link "53 The Modern Retail Podcast" at bounding box center [403, 366] width 155 height 155
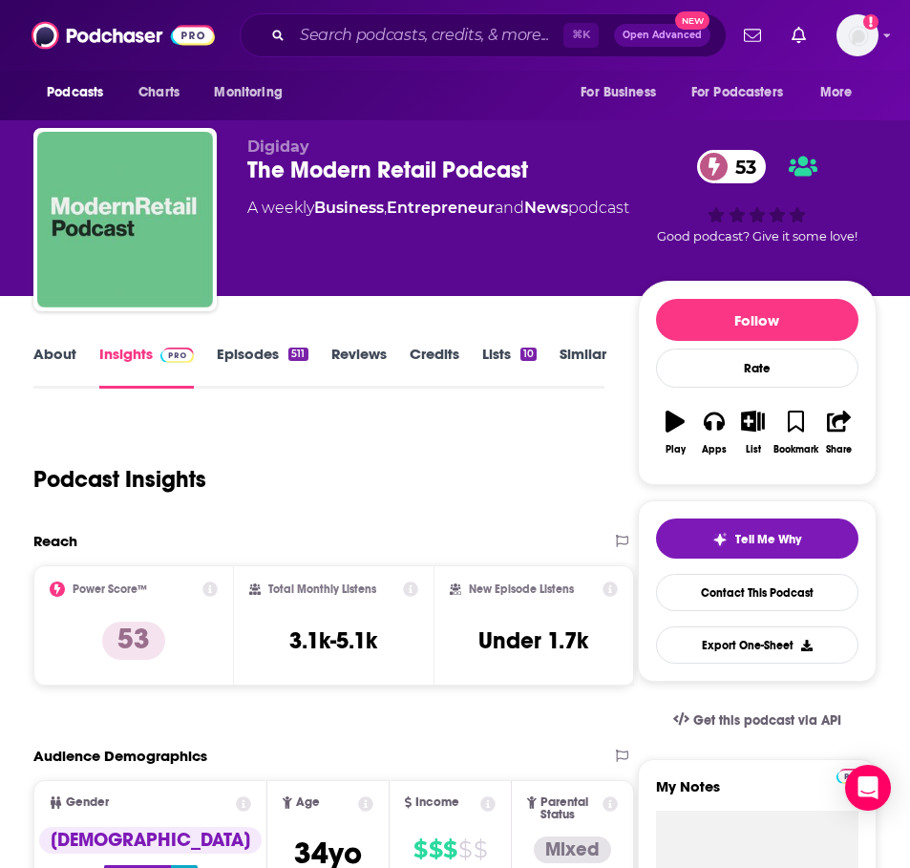
click at [66, 350] on link "About" at bounding box center [54, 367] width 43 height 44
